Goal: Find specific page/section: Find specific page/section

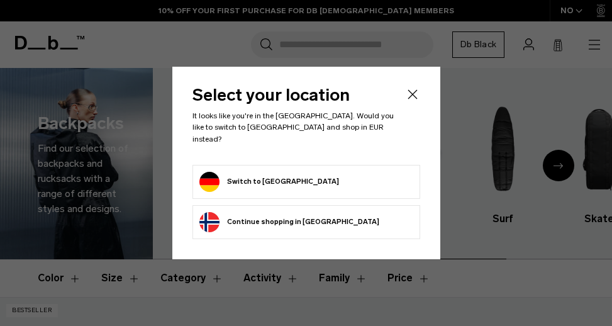
click at [300, 175] on form "Switch to Germany" at bounding box center [306, 182] width 214 height 20
click at [263, 176] on button "Switch to Germany" at bounding box center [269, 182] width 140 height 20
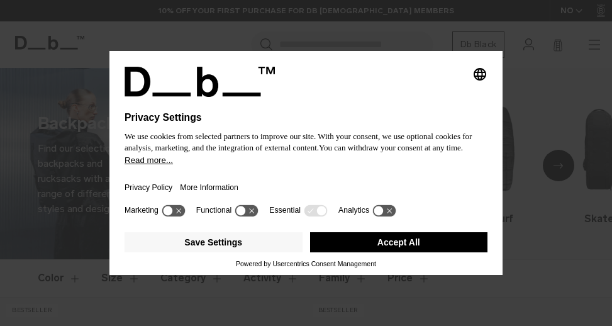
click at [372, 250] on button "Accept All" at bounding box center [399, 242] width 178 height 20
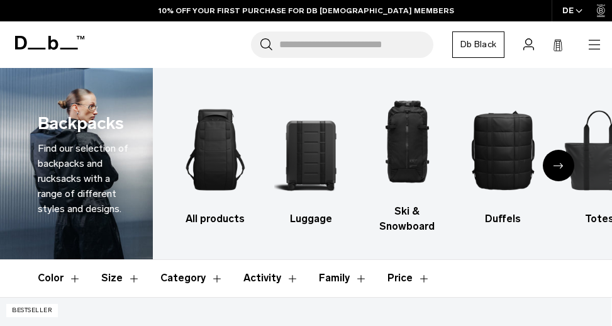
click at [182, 276] on button "Category" at bounding box center [191, 278] width 63 height 36
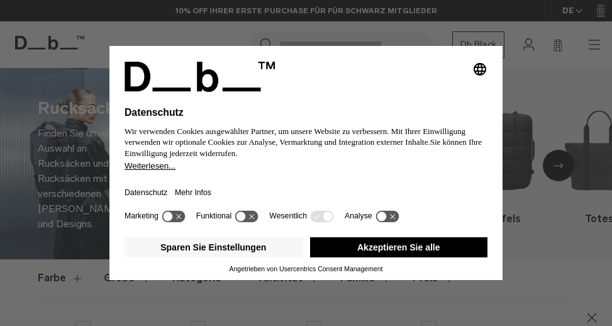
click at [372, 247] on button "Akzeptieren Sie alle" at bounding box center [399, 247] width 178 height 20
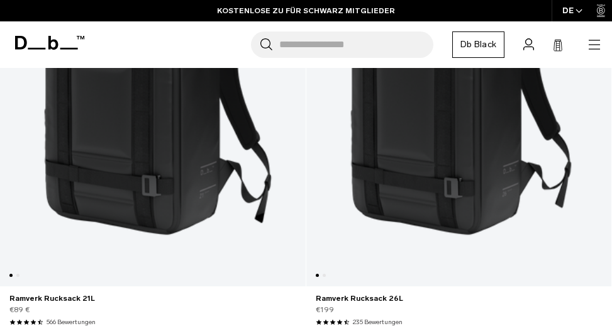
scroll to position [851, 0]
